Goal: Task Accomplishment & Management: Complete application form

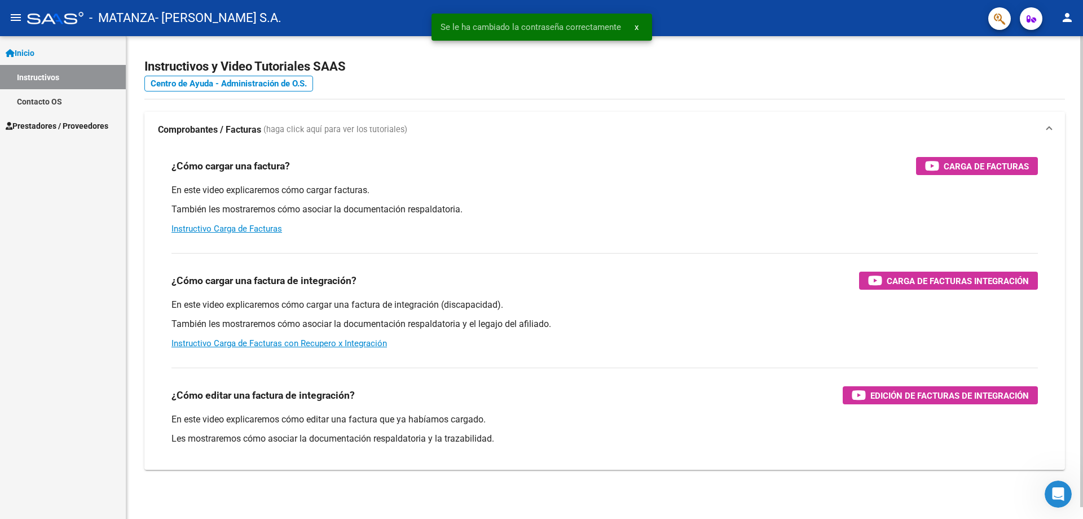
scroll to position [12, 0]
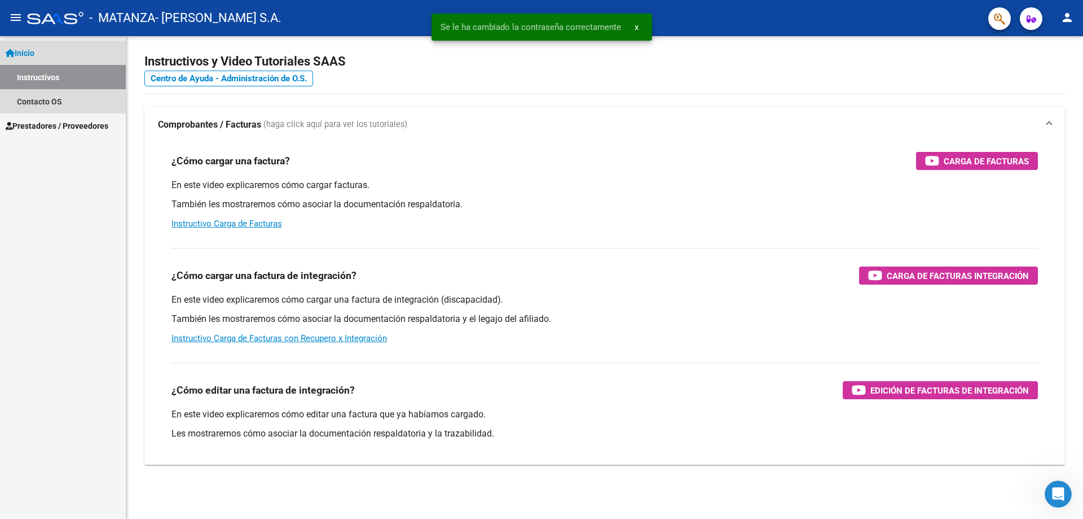
click at [77, 56] on link "Inicio" at bounding box center [63, 53] width 126 height 24
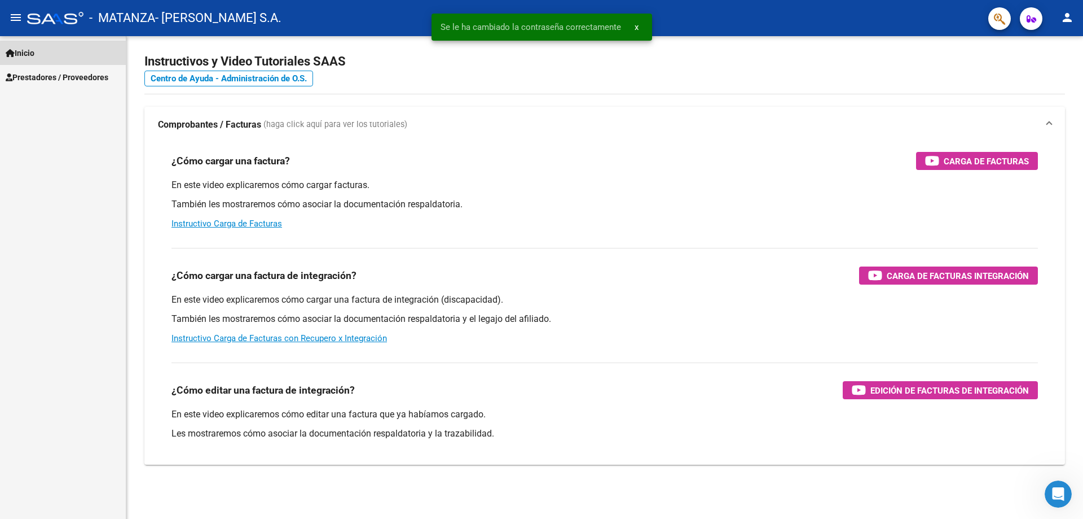
click at [72, 52] on link "Inicio" at bounding box center [63, 53] width 126 height 24
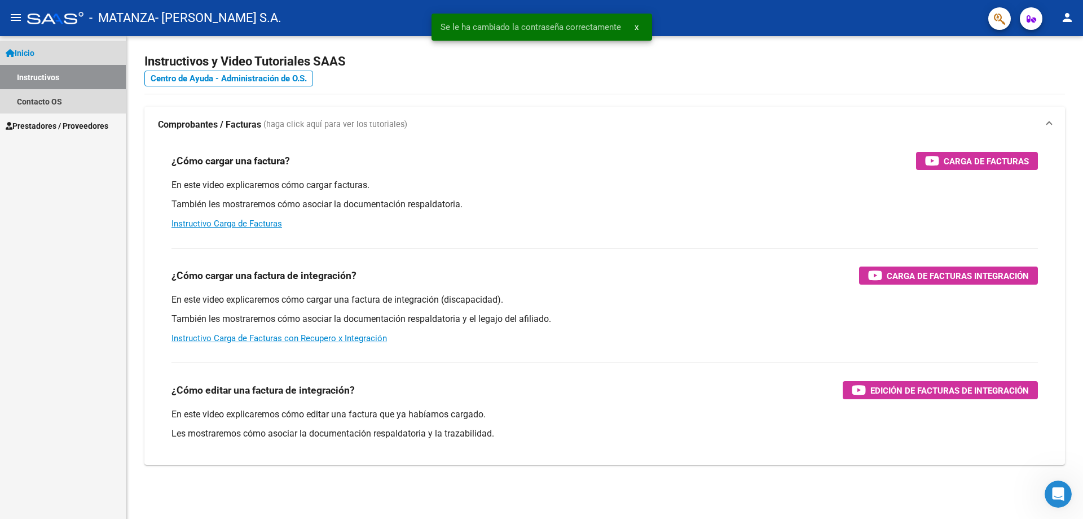
click at [67, 69] on link "Instructivos" at bounding box center [63, 77] width 126 height 24
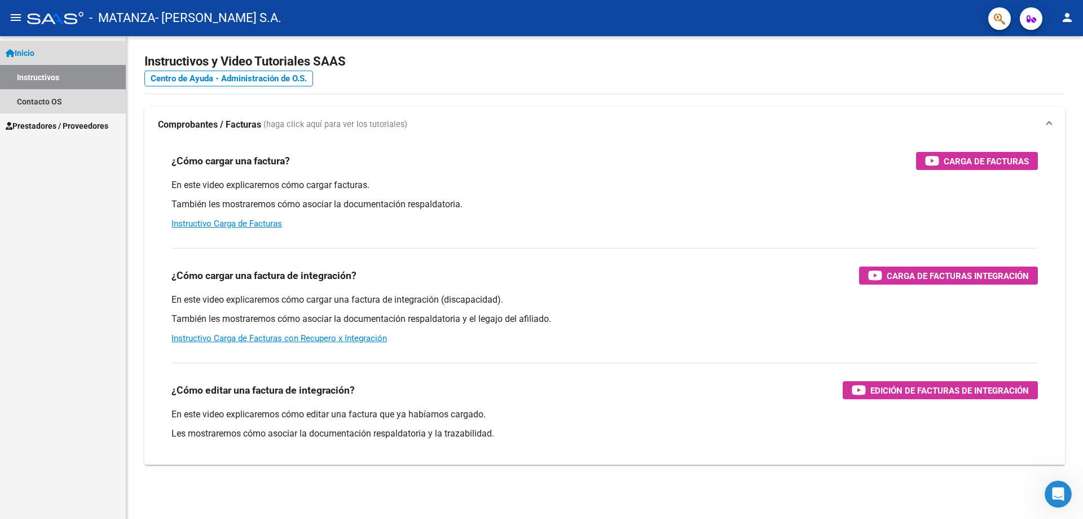
click at [62, 41] on link "Inicio" at bounding box center [63, 53] width 126 height 24
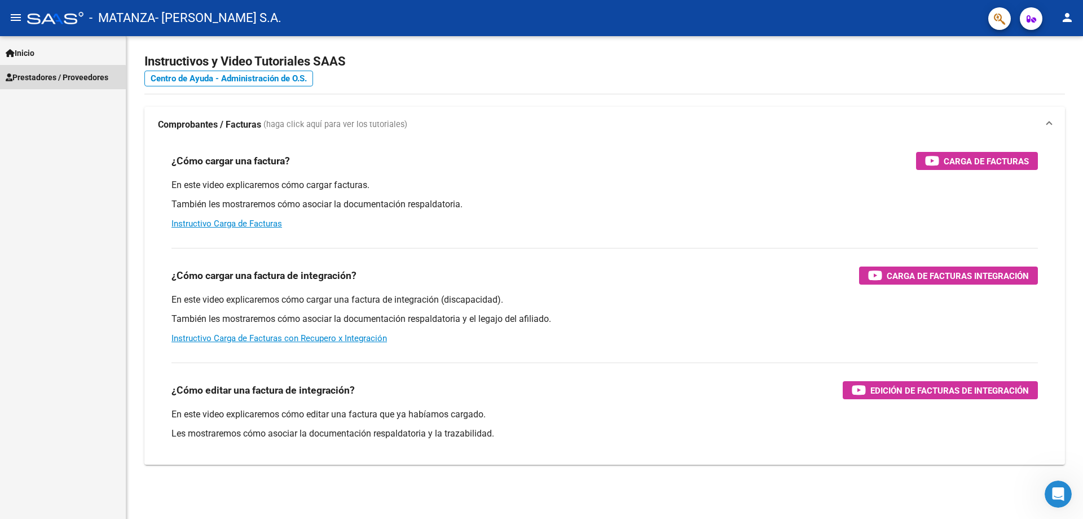
click at [38, 80] on span "Prestadores / Proveedores" at bounding box center [57, 77] width 103 height 12
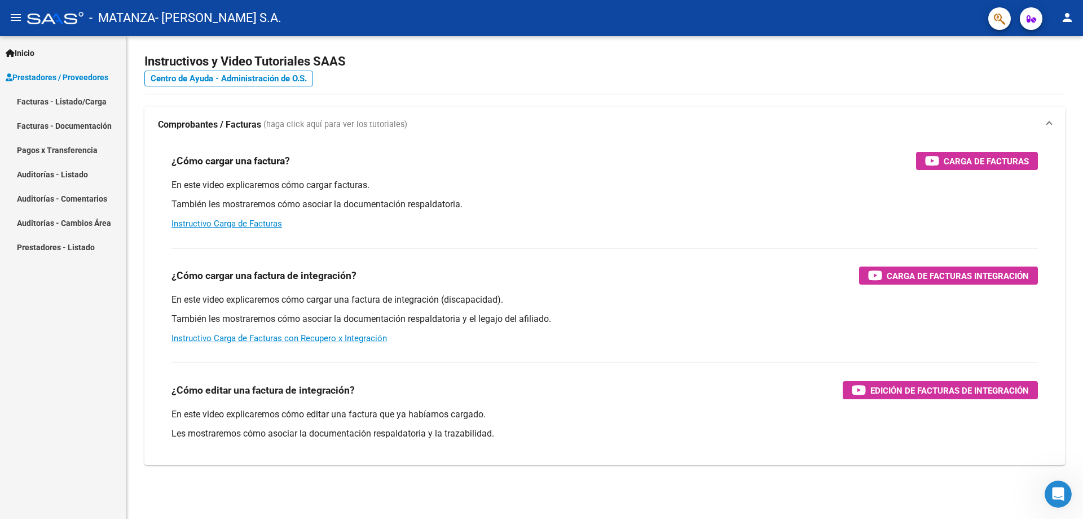
click at [46, 105] on link "Facturas - Listado/Carga" at bounding box center [63, 101] width 126 height 24
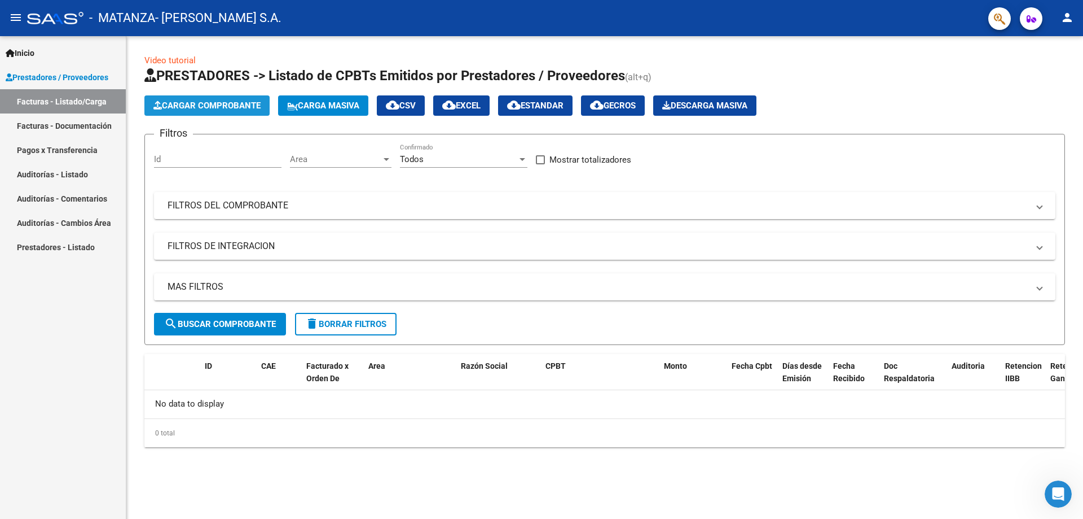
click at [207, 102] on span "Cargar Comprobante" at bounding box center [206, 105] width 107 height 10
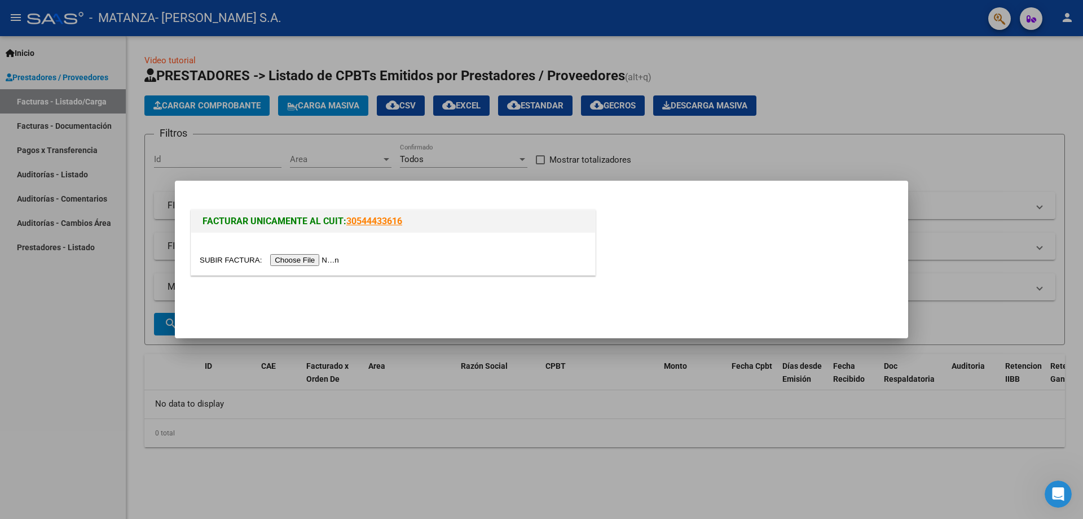
click at [278, 256] on input "file" at bounding box center [271, 260] width 143 height 12
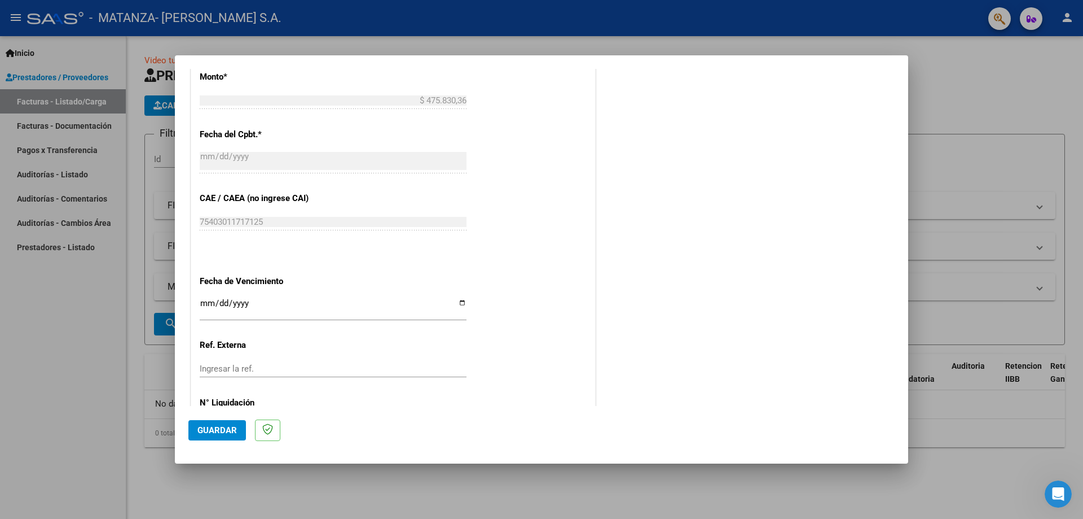
scroll to position [543, 0]
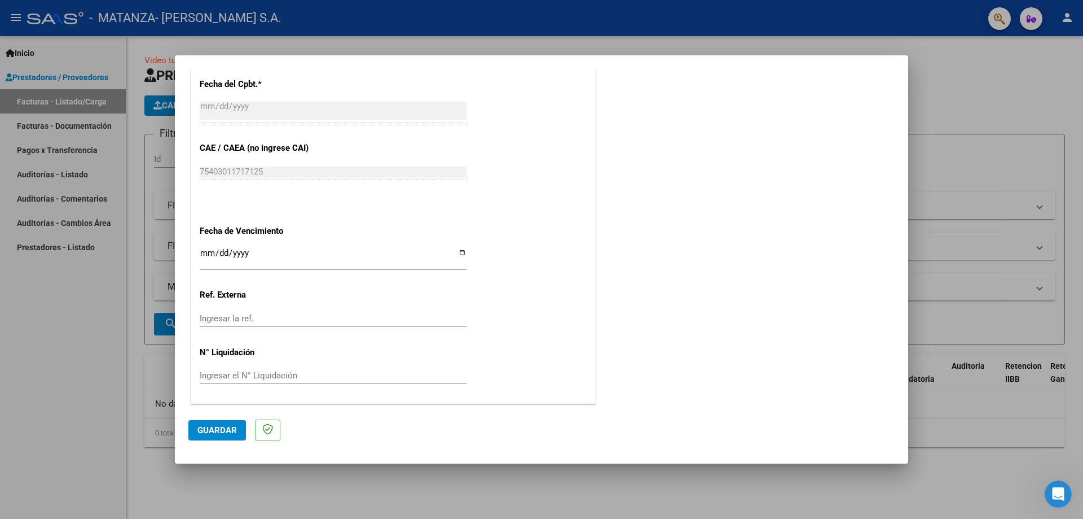
click at [217, 417] on mat-dialog-actions "Guardar" at bounding box center [541, 428] width 706 height 45
click at [208, 425] on span "Guardar" at bounding box center [218, 430] width 40 height 10
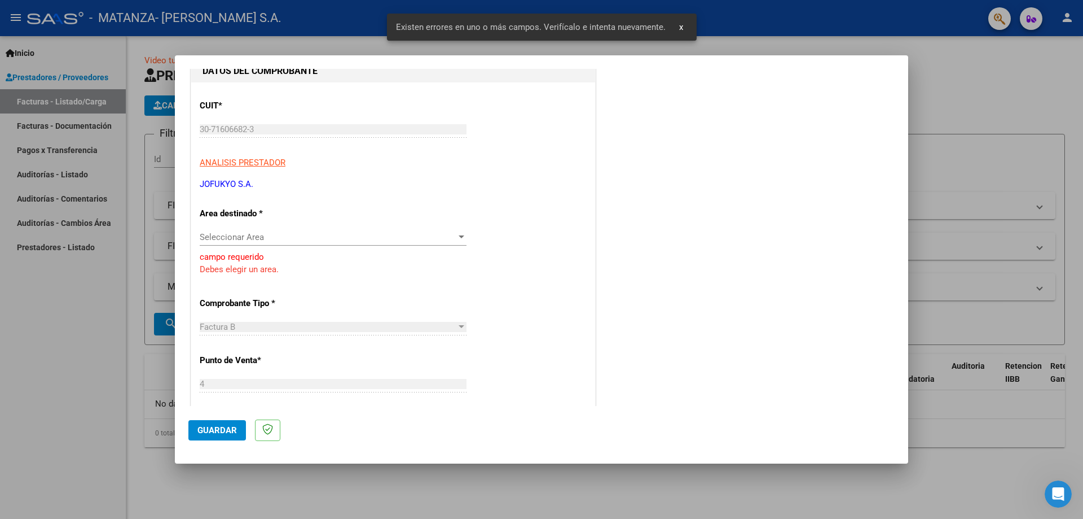
scroll to position [122, 0]
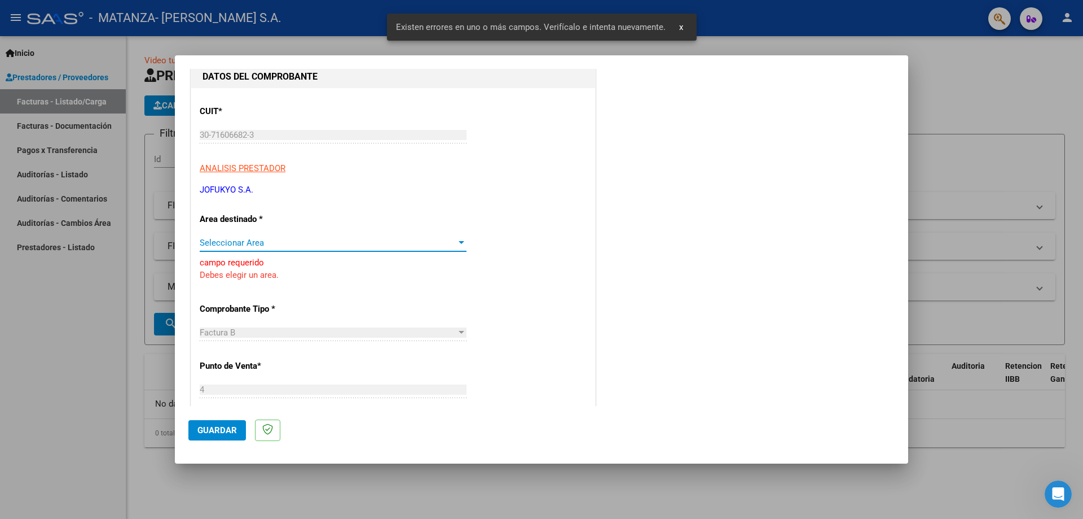
click at [249, 247] on span "Seleccionar Area" at bounding box center [328, 243] width 257 height 10
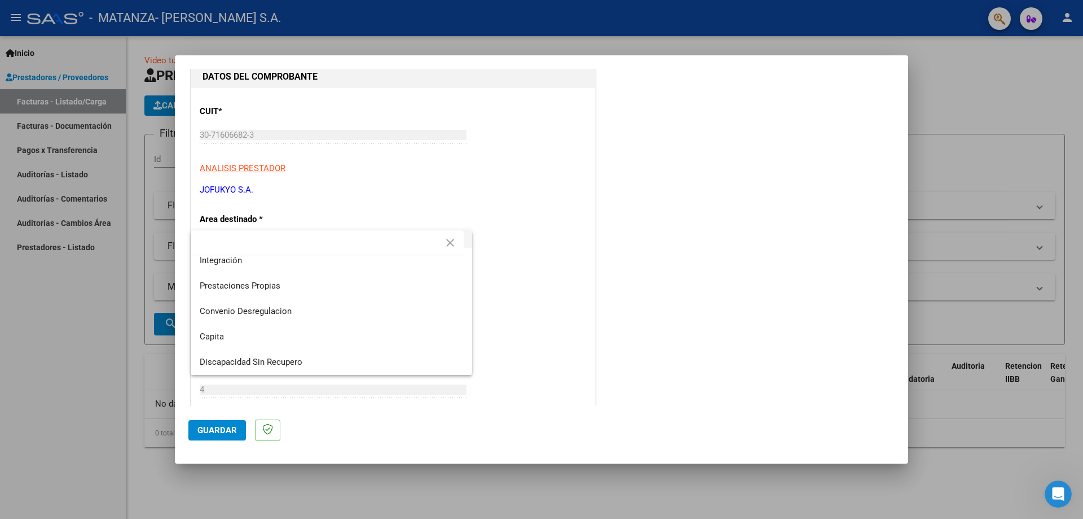
scroll to position [28, 0]
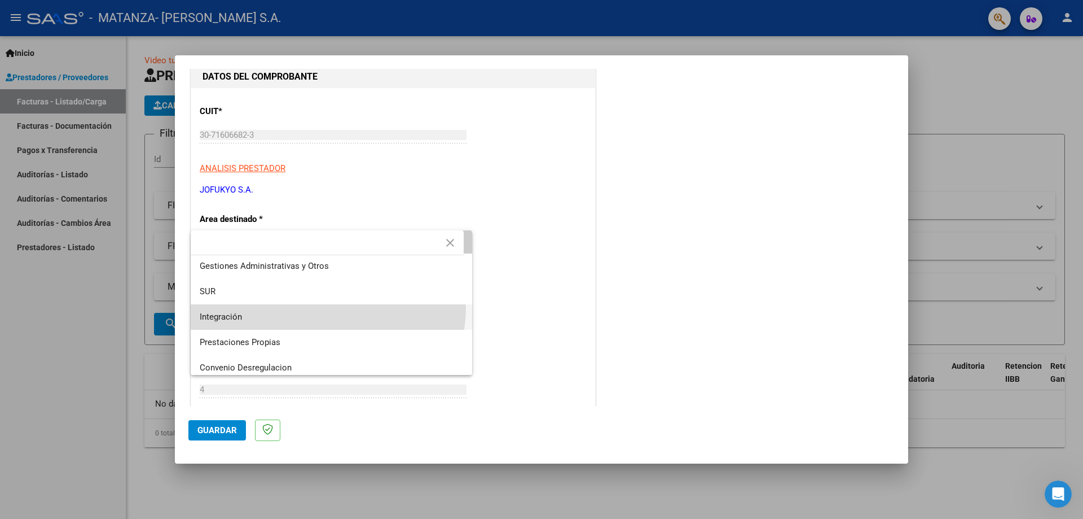
click at [314, 306] on span "Integración" at bounding box center [332, 316] width 264 height 25
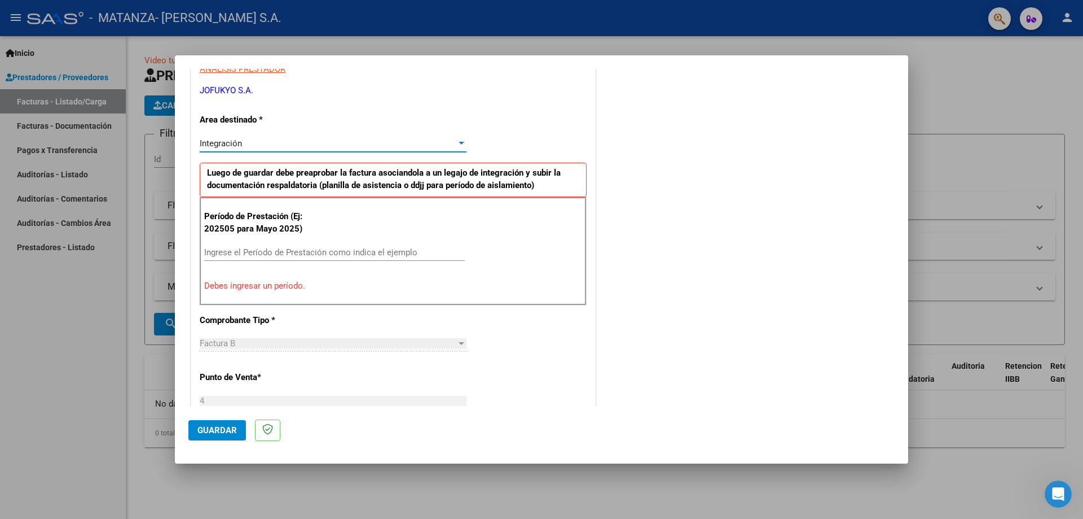
scroll to position [235, 0]
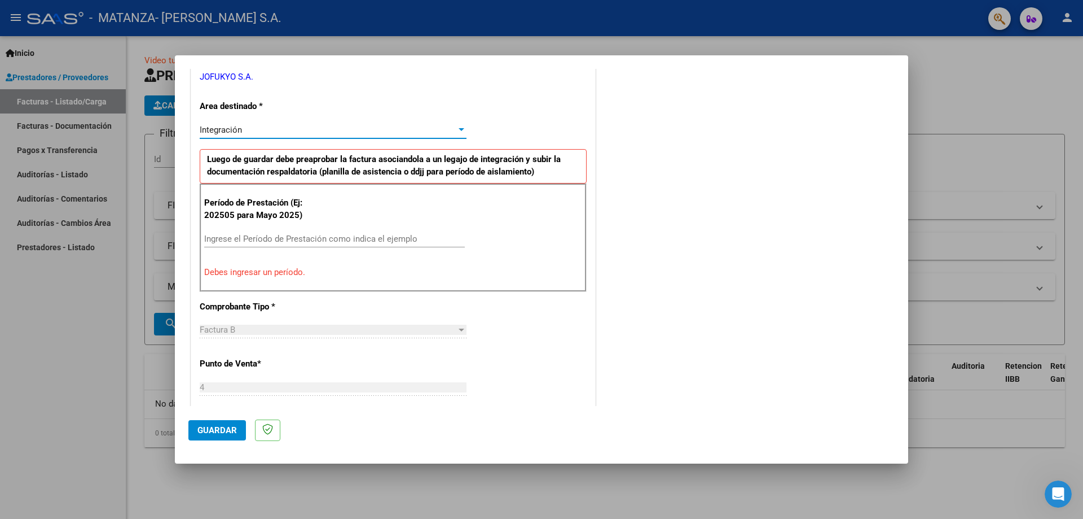
click at [329, 234] on input "Ingrese el Período de Prestación como indica el ejemplo" at bounding box center [334, 239] width 261 height 10
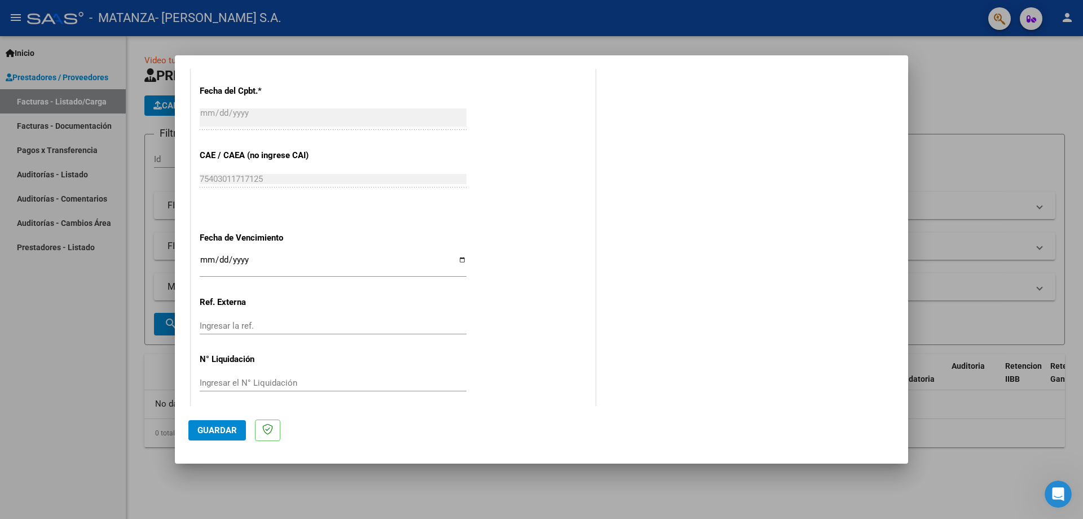
scroll to position [656, 0]
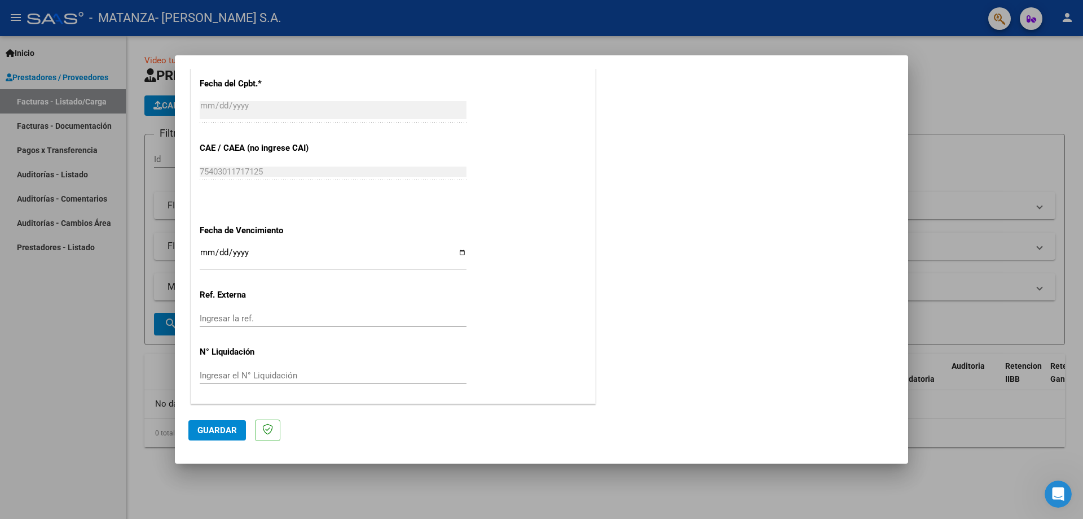
type input "202509"
click at [230, 433] on span "Guardar" at bounding box center [218, 430] width 40 height 10
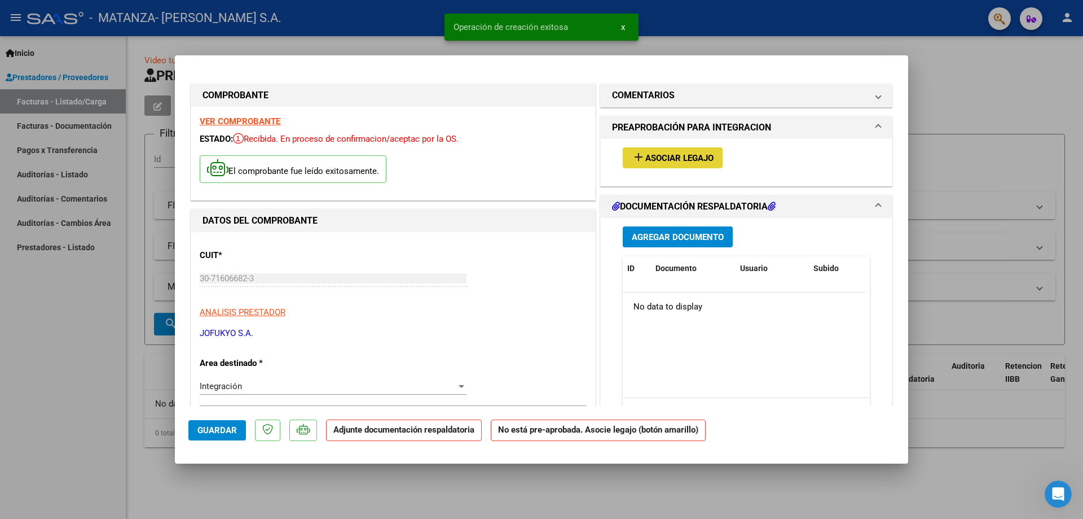
click at [652, 165] on button "add Asociar Legajo" at bounding box center [673, 157] width 100 height 21
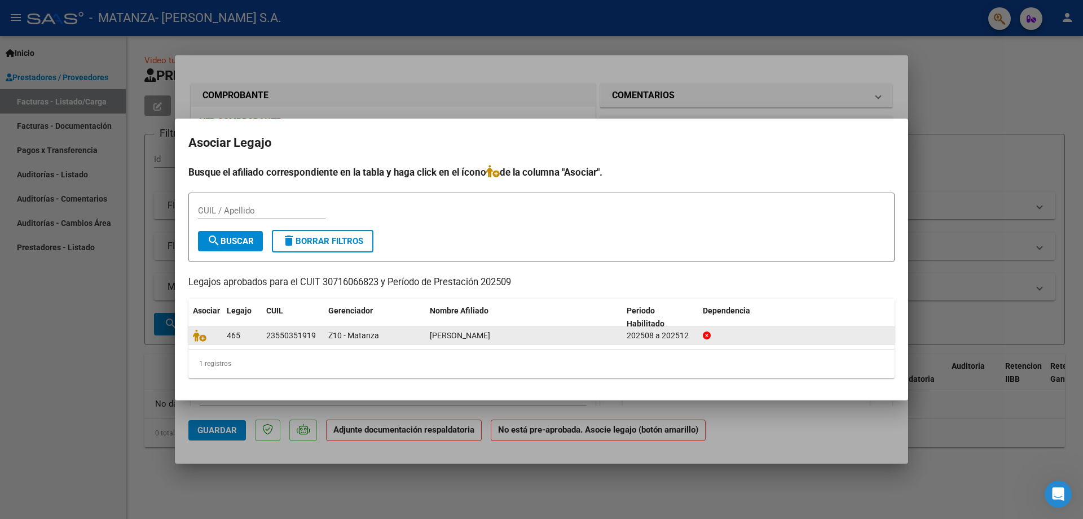
click at [210, 337] on div at bounding box center [205, 335] width 25 height 13
click at [203, 334] on icon at bounding box center [200, 335] width 14 height 12
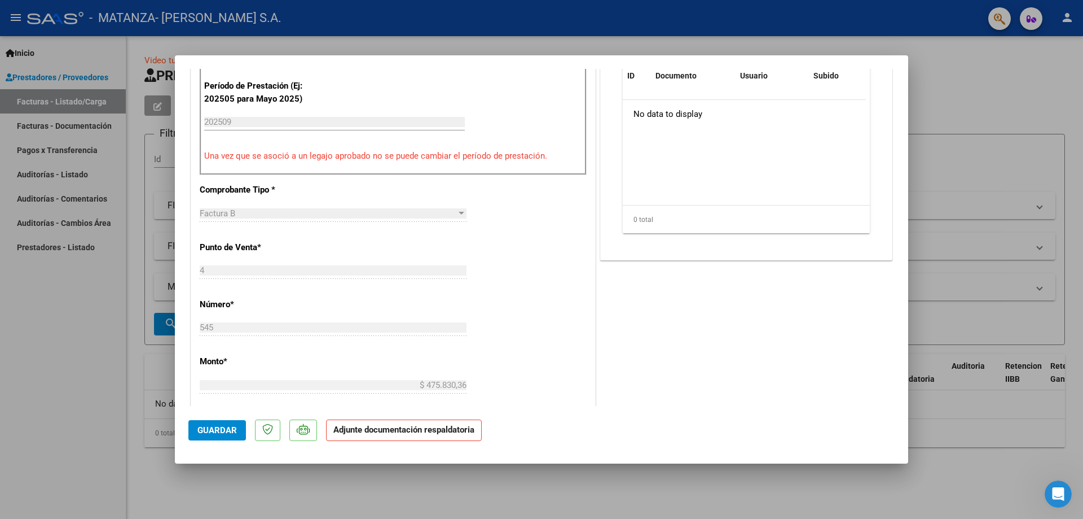
scroll to position [113, 0]
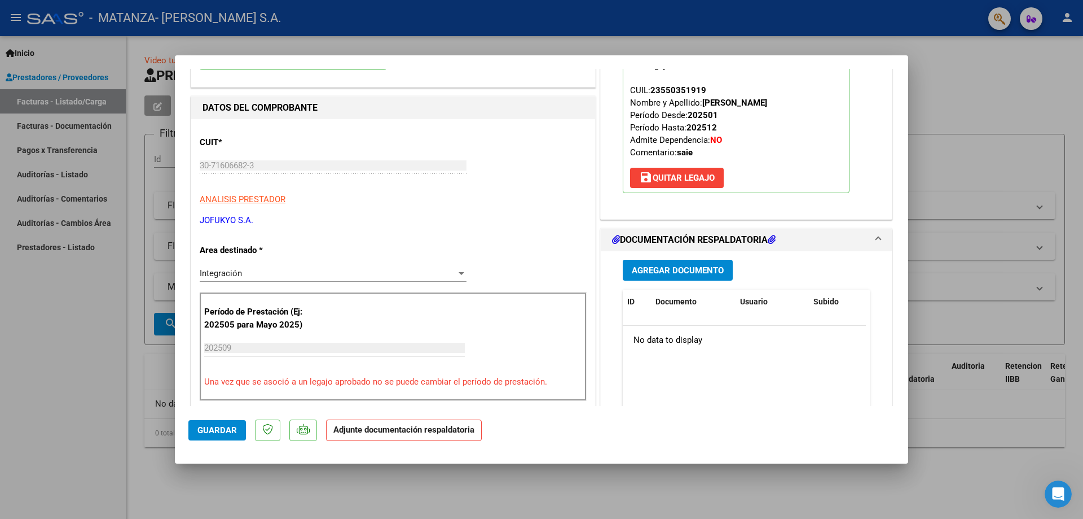
click at [677, 279] on button "Agregar Documento" at bounding box center [678, 270] width 110 height 21
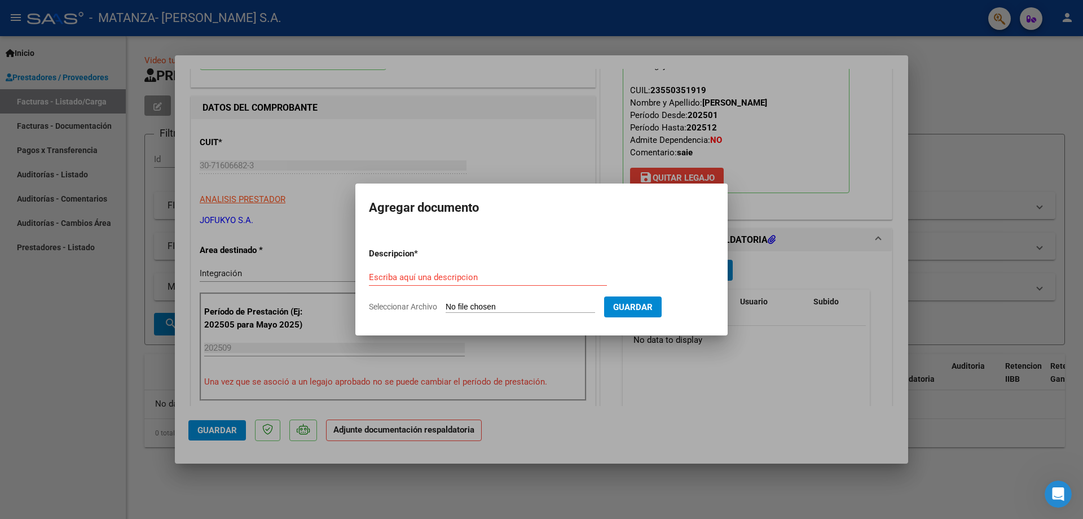
click at [483, 283] on div "Escriba aquí una descripcion" at bounding box center [488, 277] width 238 height 17
click at [494, 311] on input "Seleccionar Archivo" at bounding box center [521, 307] width 150 height 11
type input "C:\fakepath\PLANILLA_55035191_ORTIZ_202508041320300 (2).jpeg"
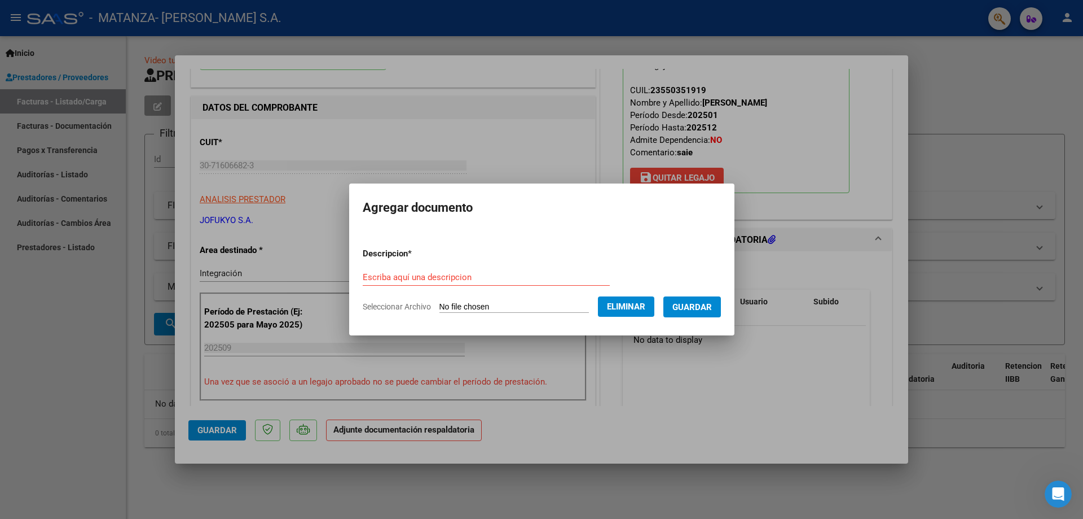
click at [712, 309] on span "Guardar" at bounding box center [693, 307] width 40 height 10
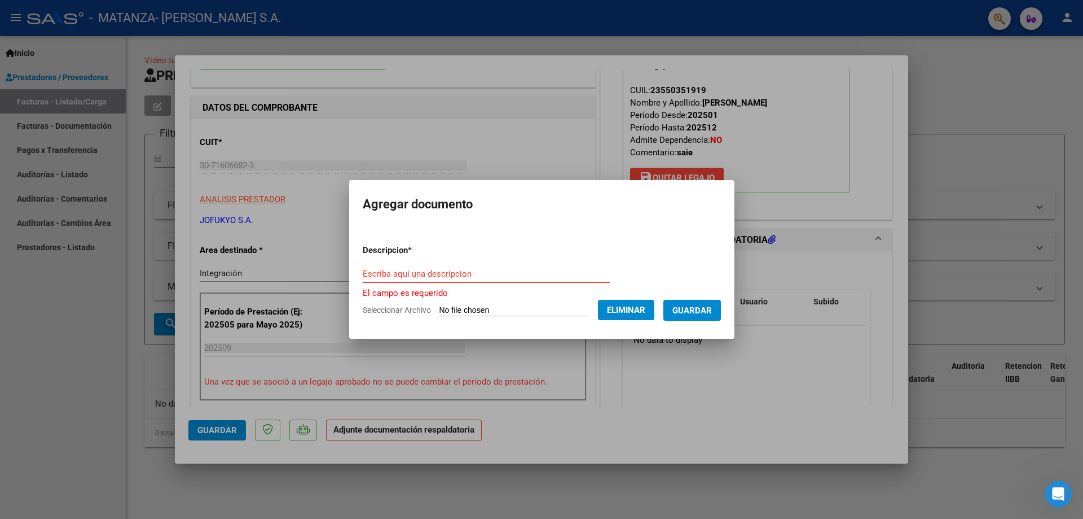
click at [523, 269] on input "Escriba aquí una descripcion" at bounding box center [486, 274] width 247 height 10
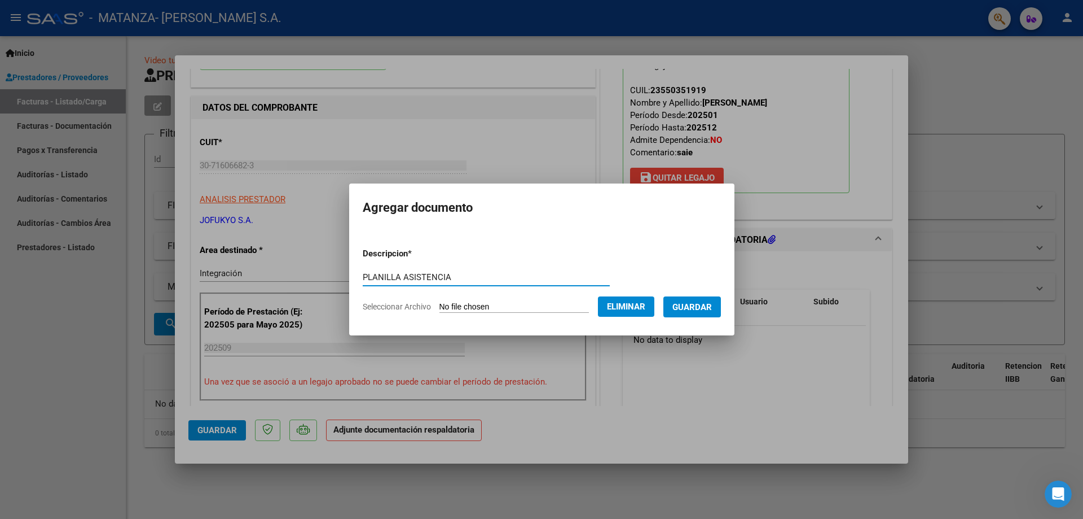
type input "PLANILLA ASISTENCIA"
click at [699, 308] on span "Guardar" at bounding box center [693, 307] width 40 height 10
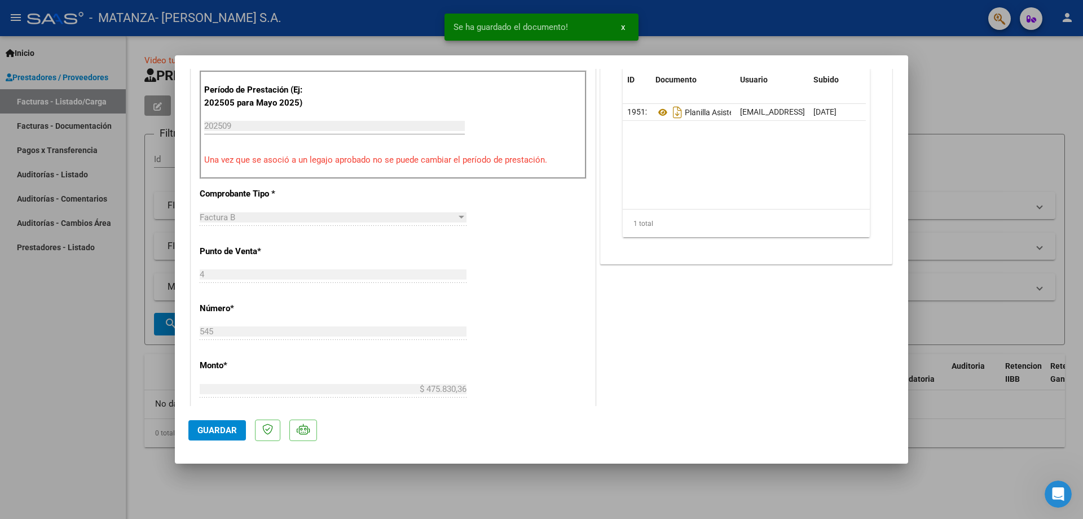
scroll to position [621, 0]
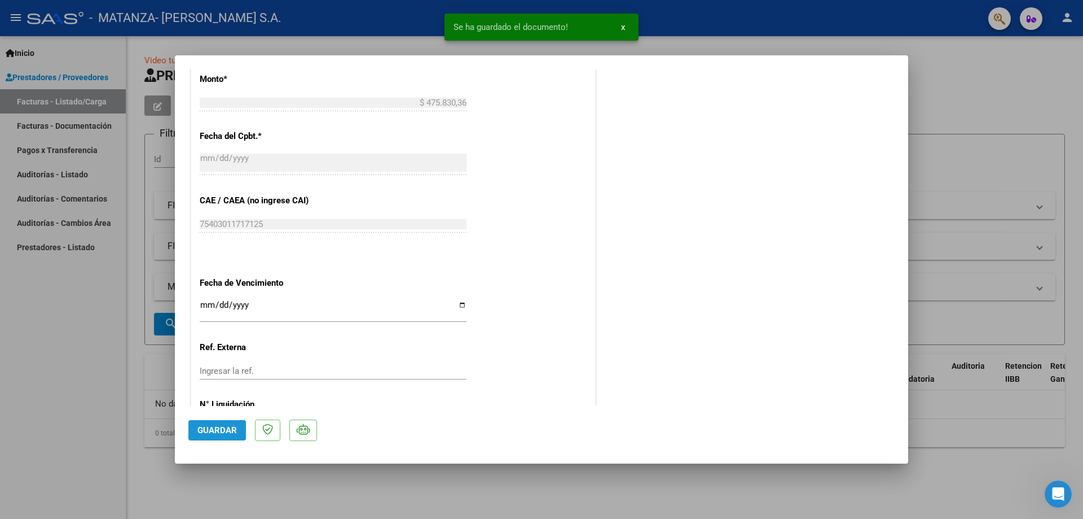
click at [220, 436] on button "Guardar" at bounding box center [217, 430] width 58 height 20
click at [348, 58] on mat-dialog-container "COMPROBANTE VER COMPROBANTE ESTADO: Recibida. En proceso de confirmacion/acepta…" at bounding box center [542, 259] width 734 height 409
click at [340, 45] on div at bounding box center [541, 259] width 1083 height 519
type input "$ 0,00"
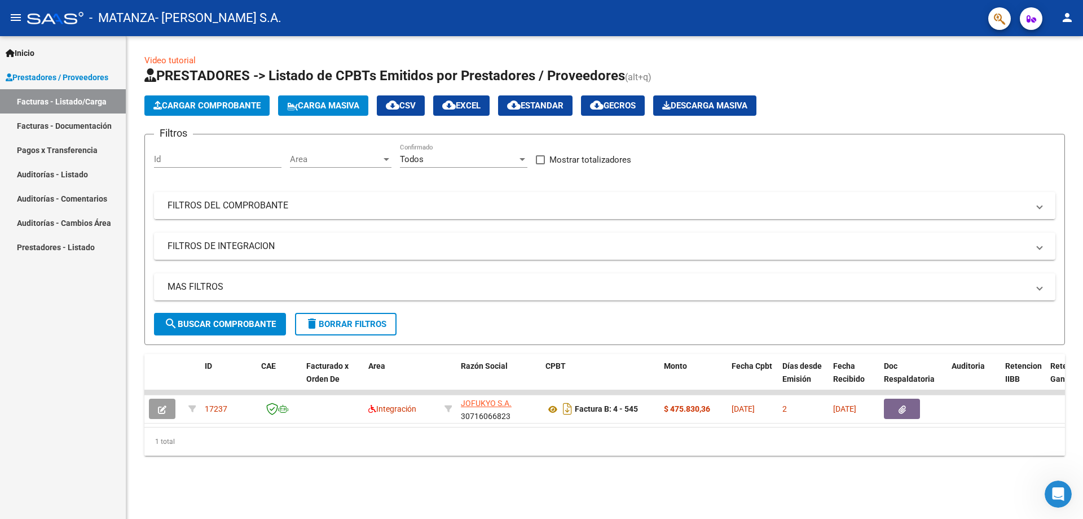
click at [235, 212] on mat-expansion-panel-header "FILTROS DEL COMPROBANTE" at bounding box center [605, 205] width 902 height 27
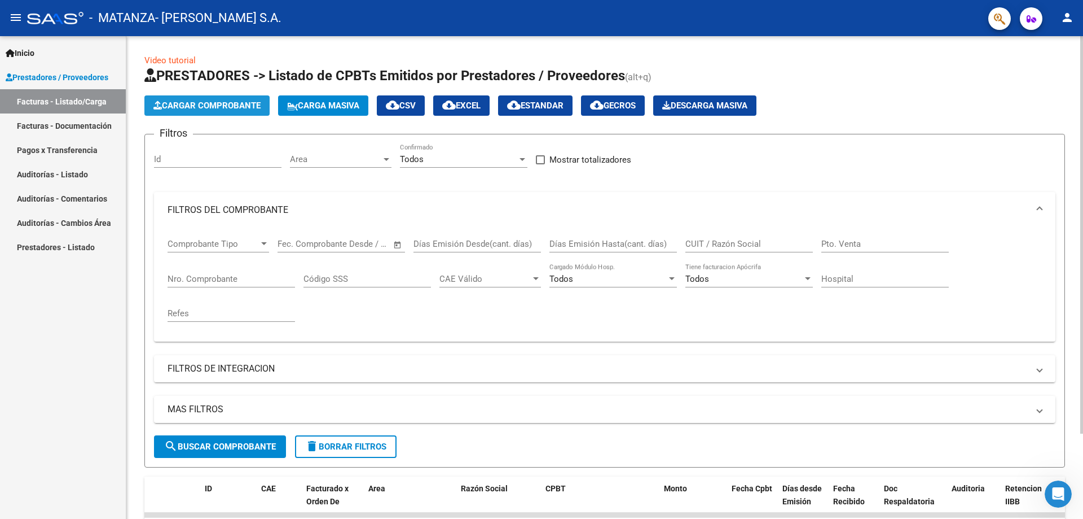
click at [233, 107] on span "Cargar Comprobante" at bounding box center [206, 105] width 107 height 10
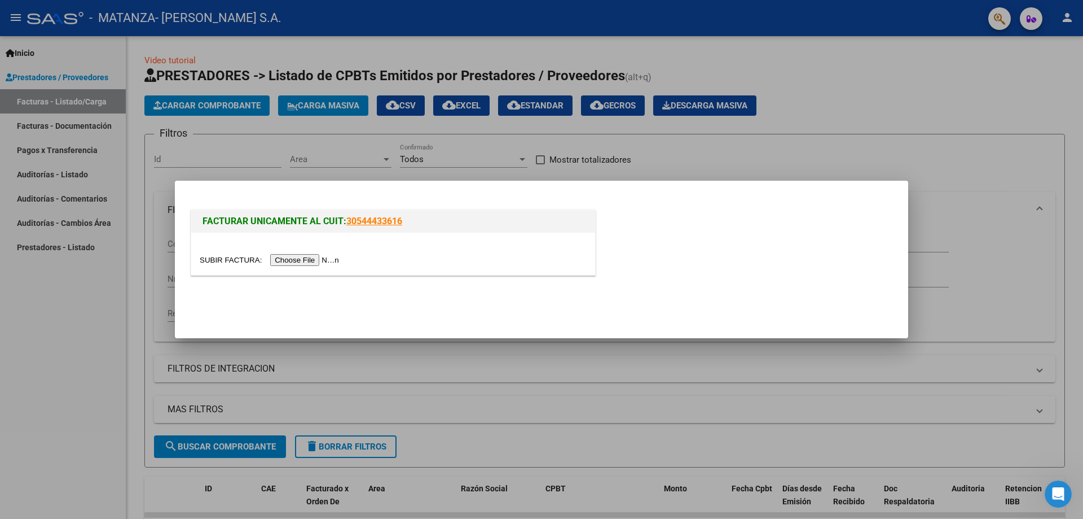
drag, startPoint x: 306, startPoint y: 256, endPoint x: 298, endPoint y: 260, distance: 9.1
click at [298, 260] on input "file" at bounding box center [271, 260] width 143 height 12
click at [334, 254] on input "file" at bounding box center [271, 260] width 143 height 12
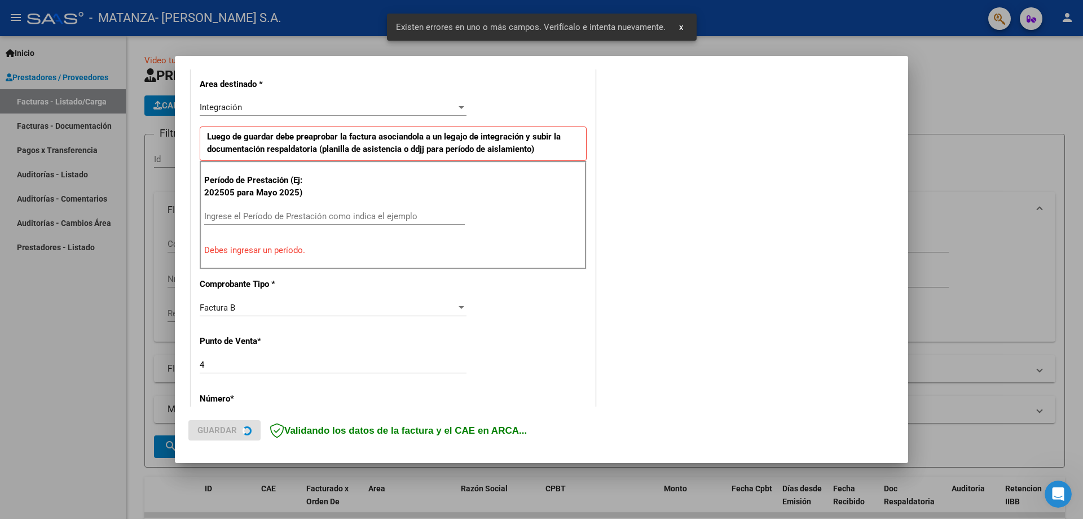
scroll to position [281, 0]
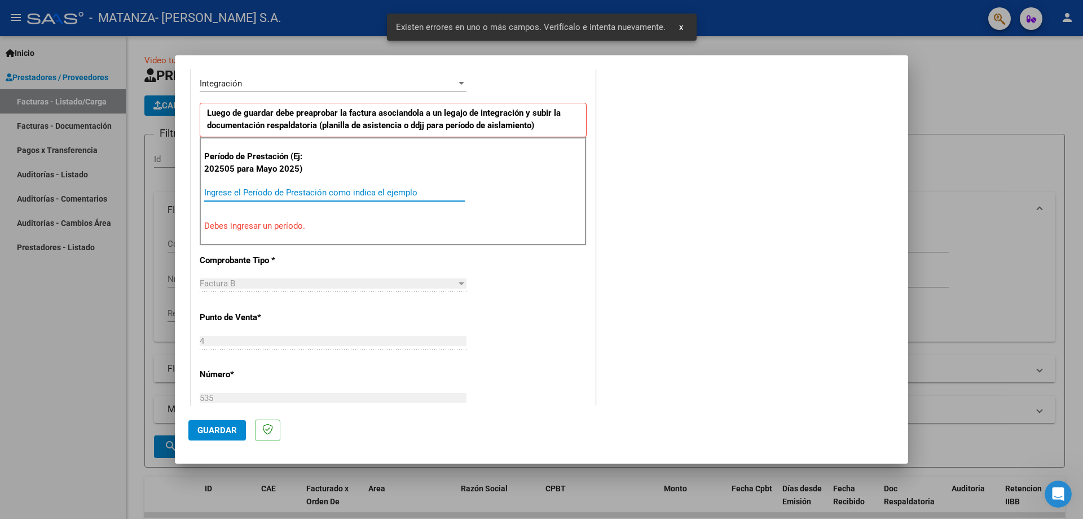
click at [283, 187] on input "Ingrese el Período de Prestación como indica el ejemplo" at bounding box center [334, 192] width 261 height 10
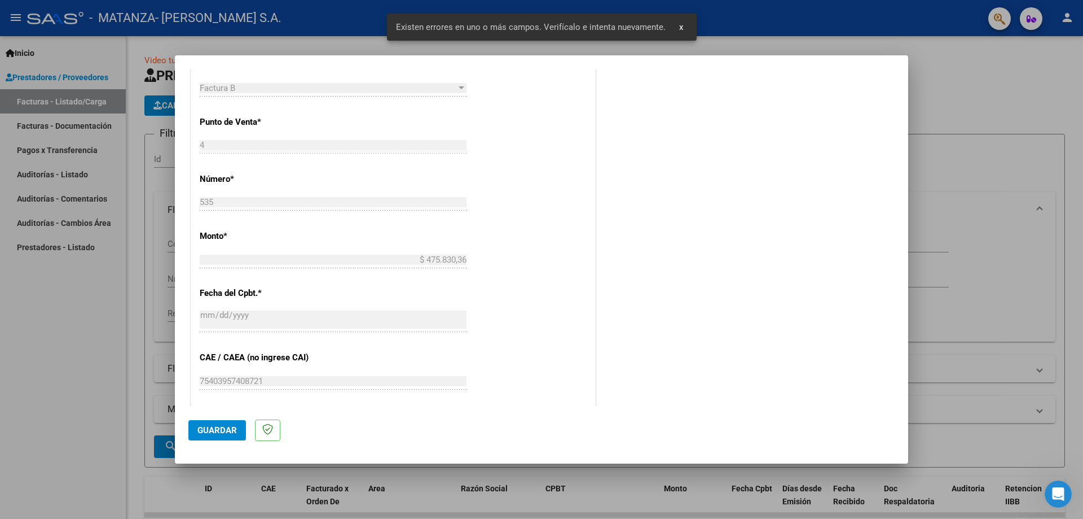
scroll to position [507, 0]
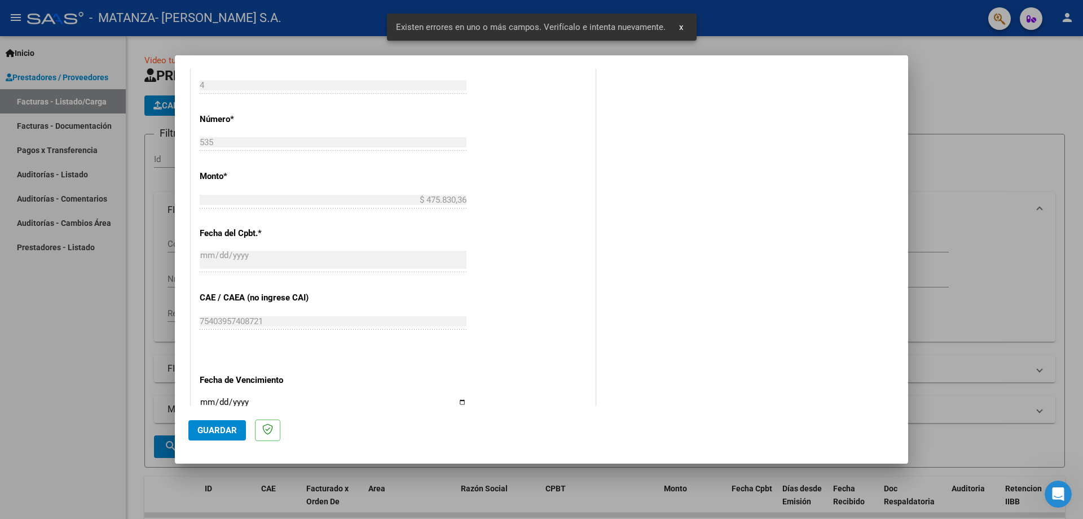
type input "202509"
click at [220, 432] on span "Guardar" at bounding box center [218, 430] width 40 height 10
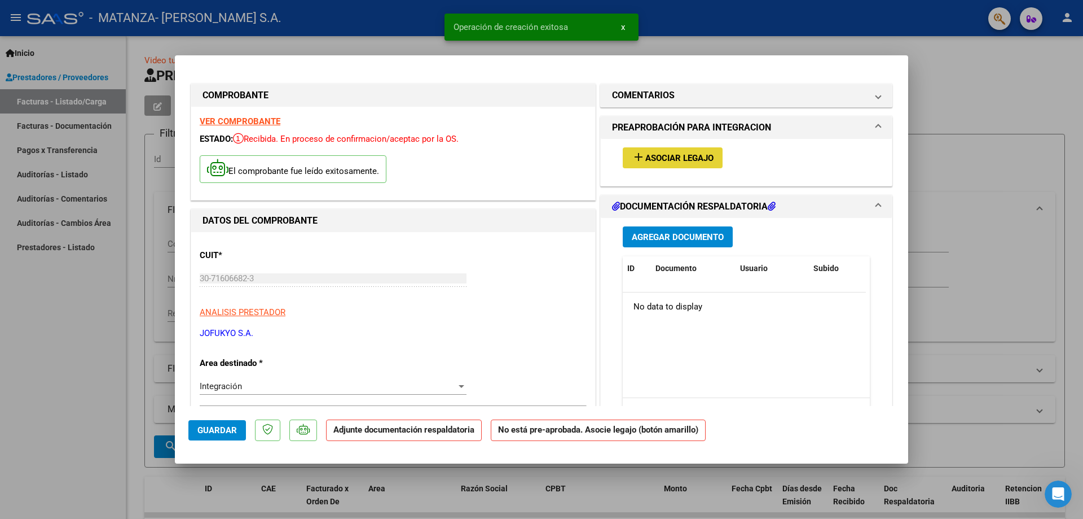
click at [673, 163] on span "Asociar Legajo" at bounding box center [680, 158] width 68 height 10
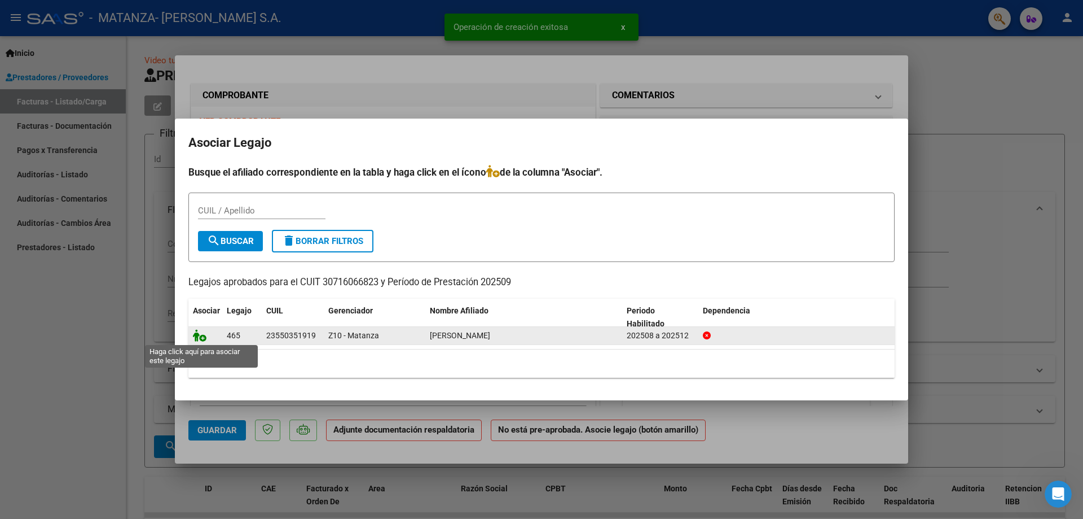
click at [198, 331] on icon at bounding box center [200, 335] width 14 height 12
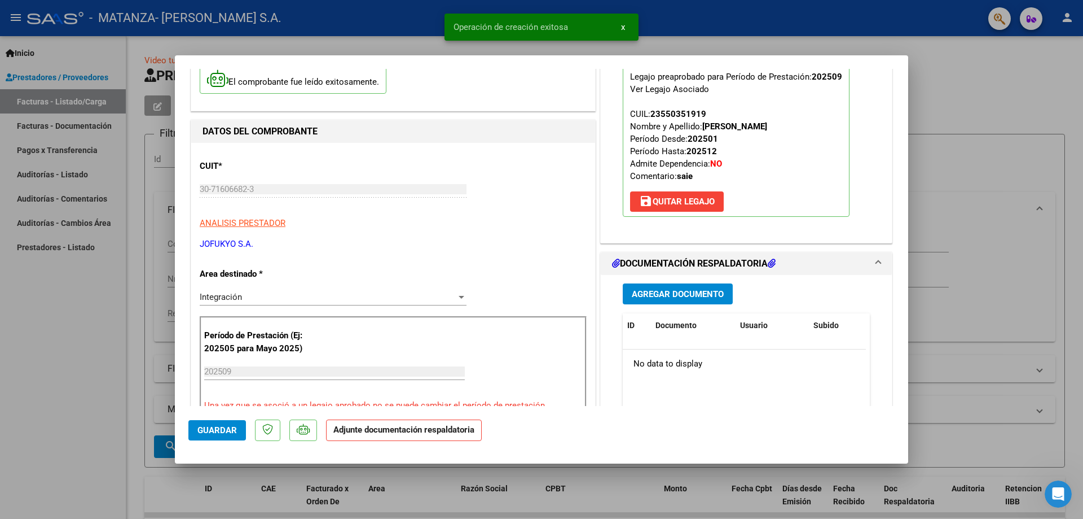
scroll to position [169, 0]
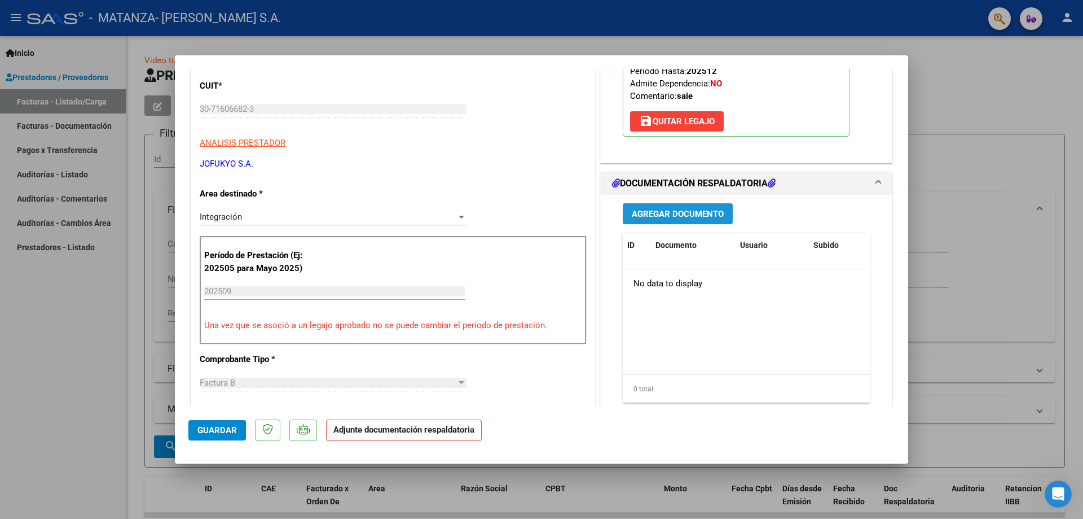
click at [689, 207] on button "Agregar Documento" at bounding box center [678, 213] width 110 height 21
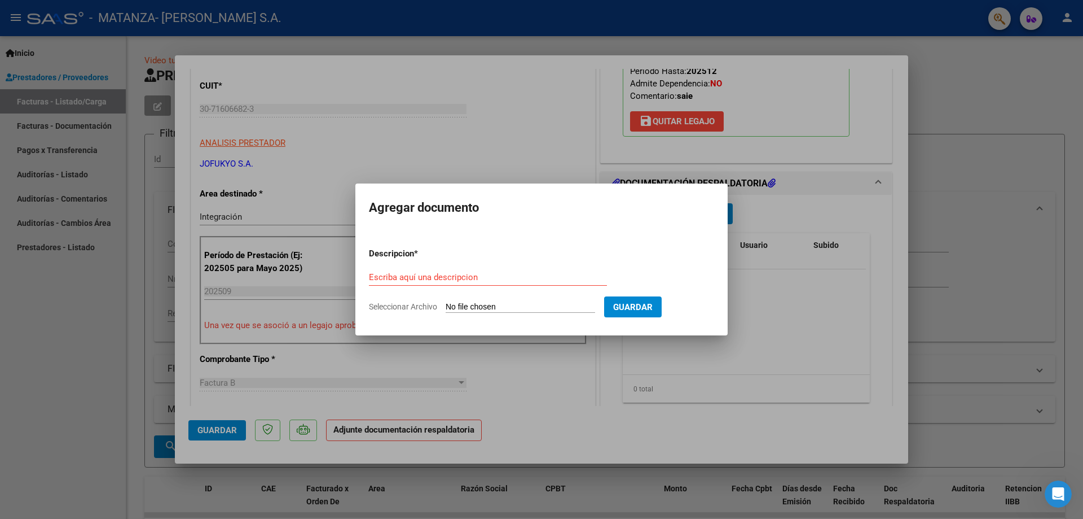
click at [506, 308] on input "Seleccionar Archivo" at bounding box center [521, 307] width 150 height 11
type input "C:\fakepath\PLANILLA_55035191_ORTIZ_202508041320300 (3).jpeg"
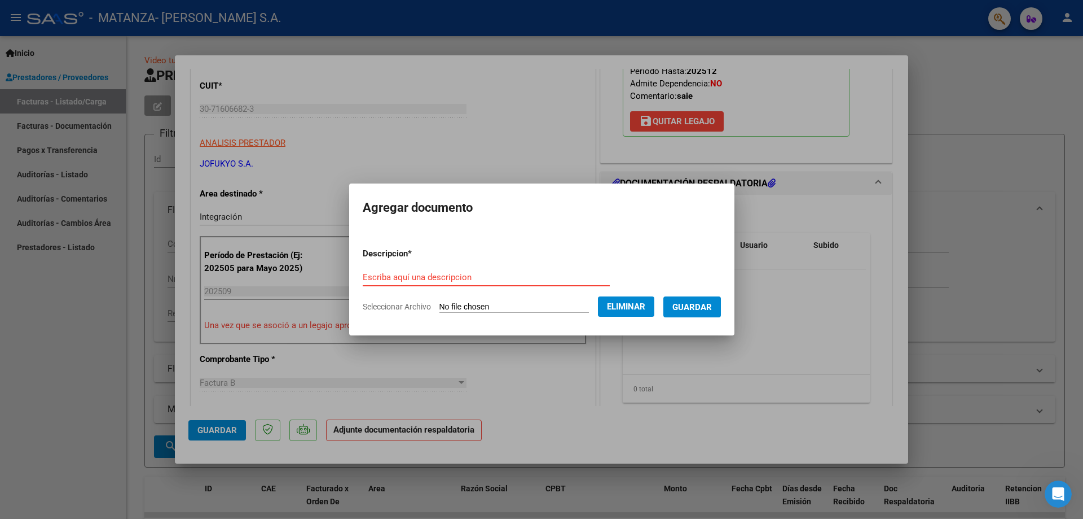
click at [477, 272] on input "Escriba aquí una descripcion" at bounding box center [486, 277] width 247 height 10
type input "PLANILLA AGOSTO"
click at [712, 309] on span "Guardar" at bounding box center [693, 307] width 40 height 10
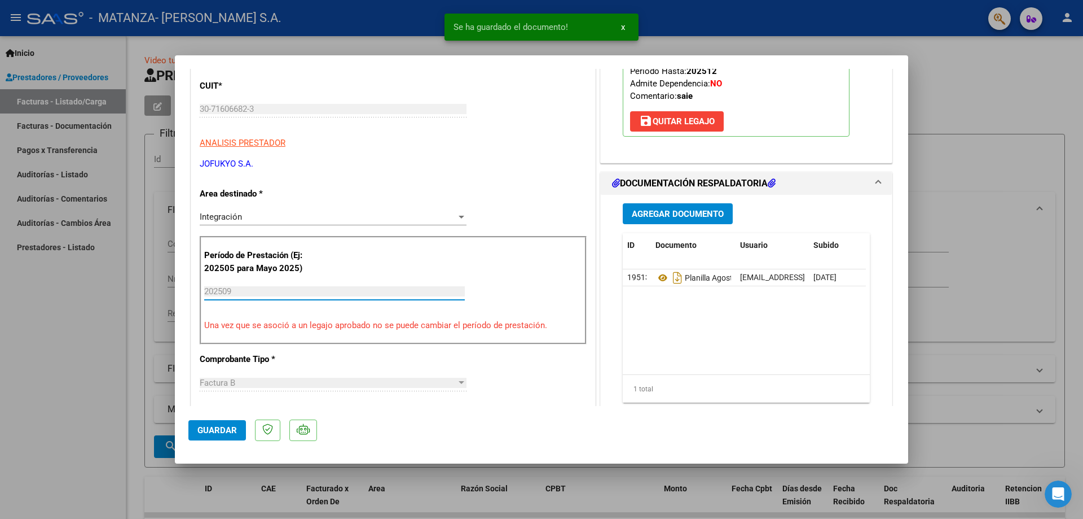
click at [253, 297] on div "202509 Ingrese el Período de Prestación como indica el ejemplo" at bounding box center [334, 291] width 261 height 17
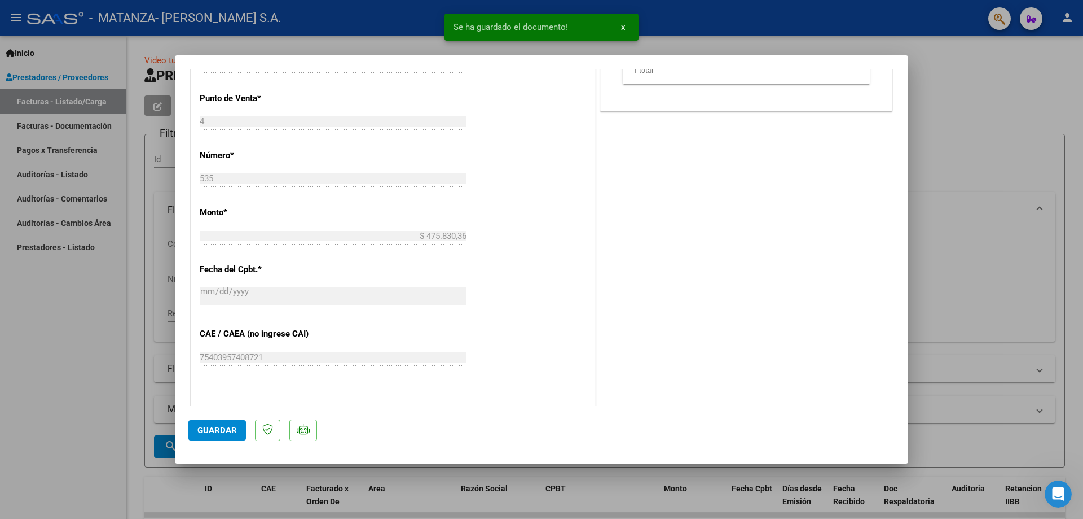
scroll to position [673, 0]
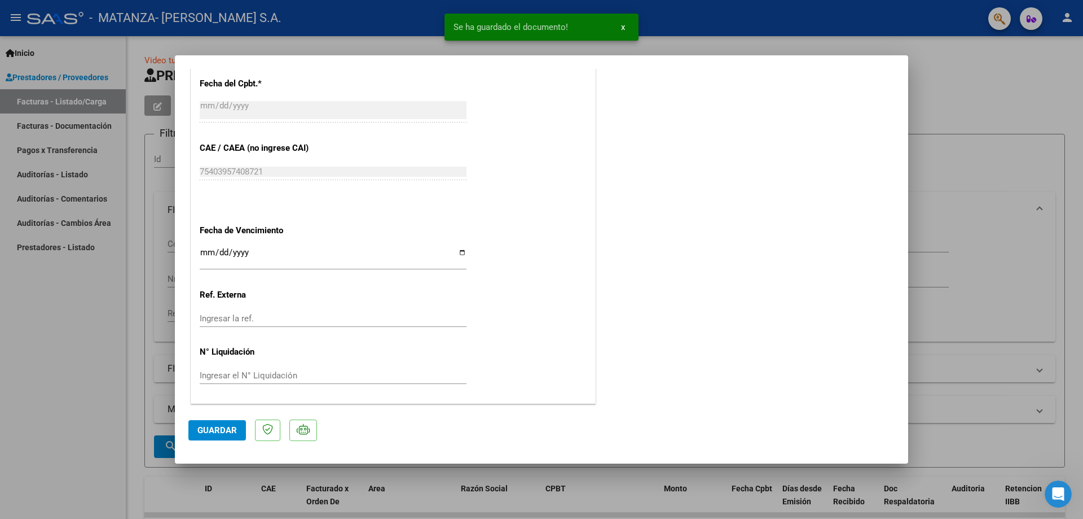
click at [213, 435] on span "Guardar" at bounding box center [218, 430] width 40 height 10
click at [137, 427] on div at bounding box center [541, 259] width 1083 height 519
type input "$ 0,00"
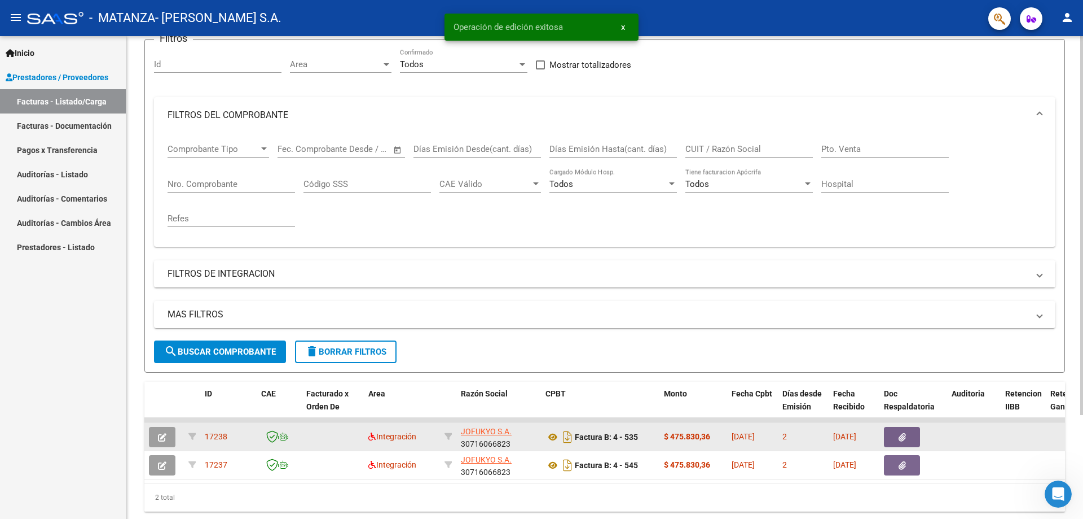
scroll to position [132, 0]
